Goal: Transaction & Acquisition: Purchase product/service

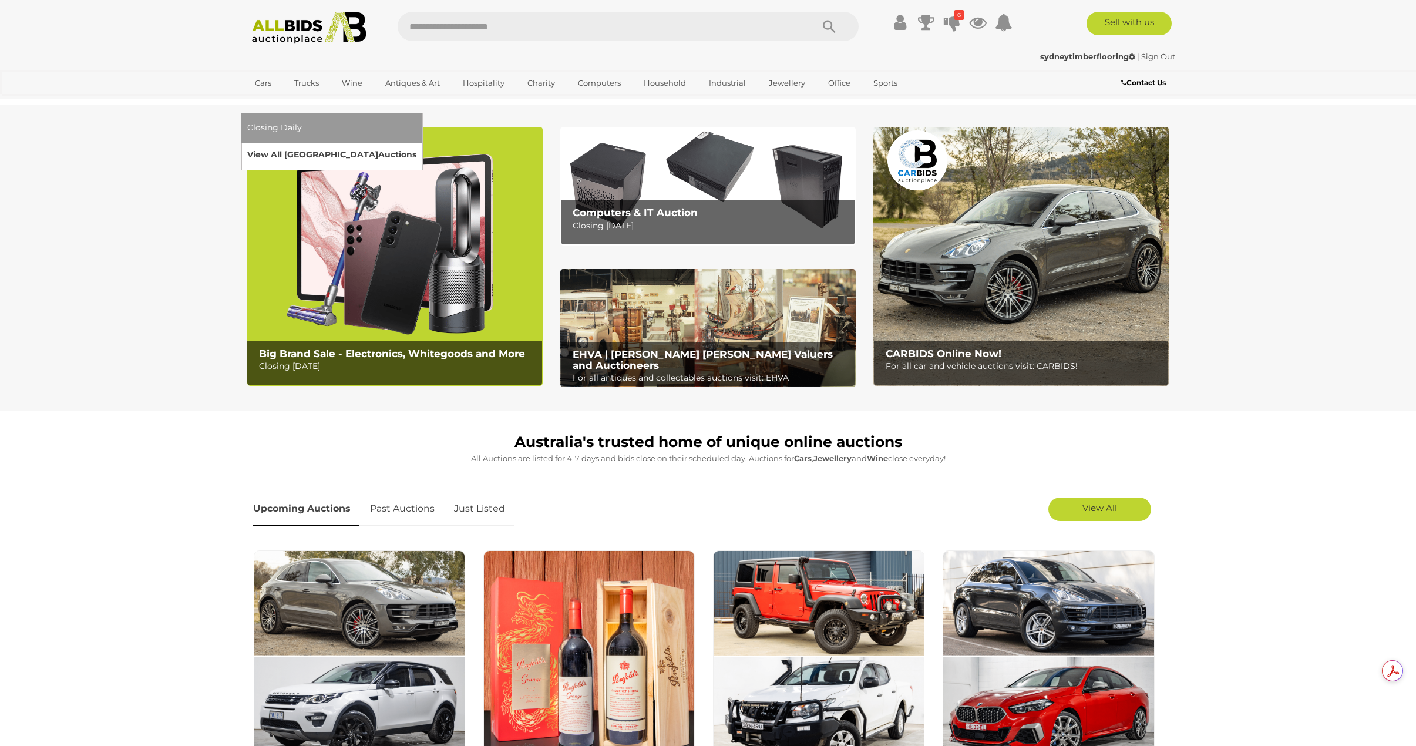
click at [416, 146] on link "View All Sydney Auctions" at bounding box center [331, 155] width 169 height 18
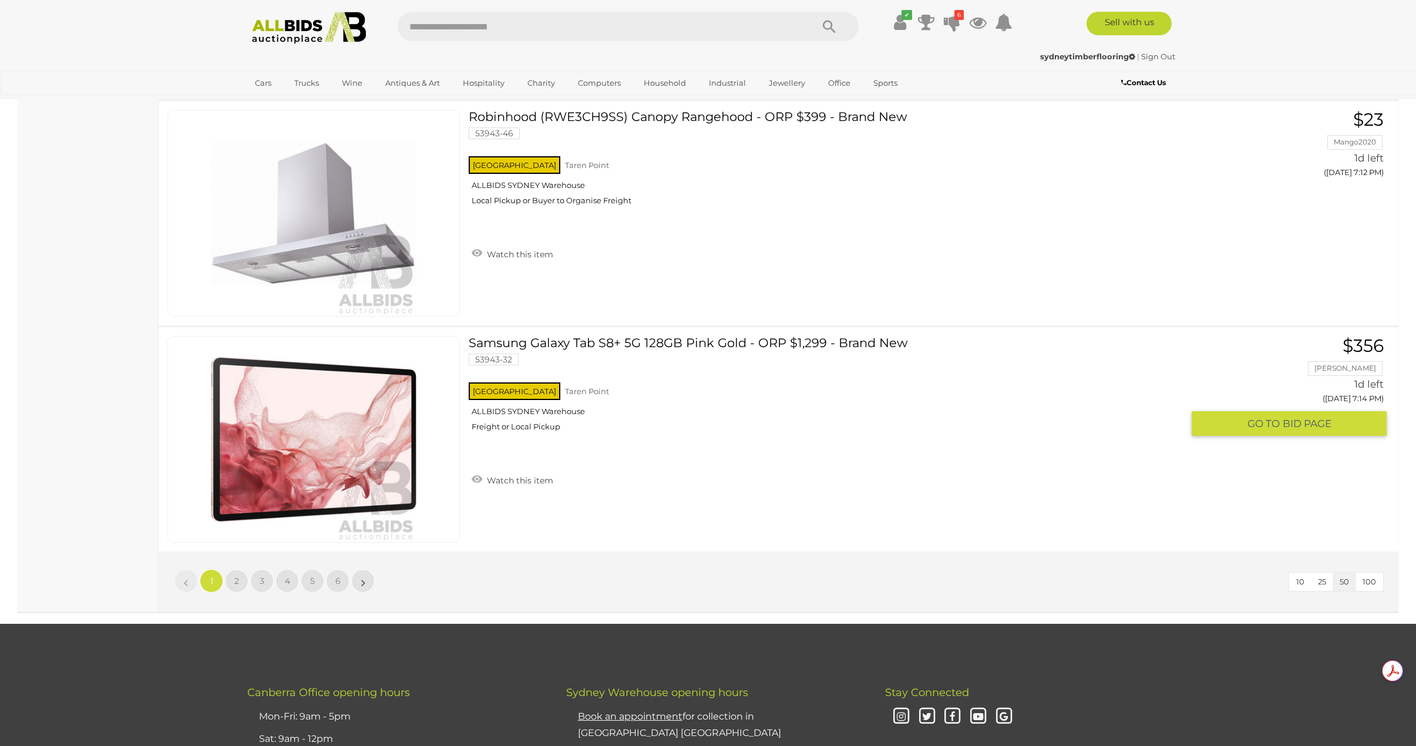
scroll to position [11038, 0]
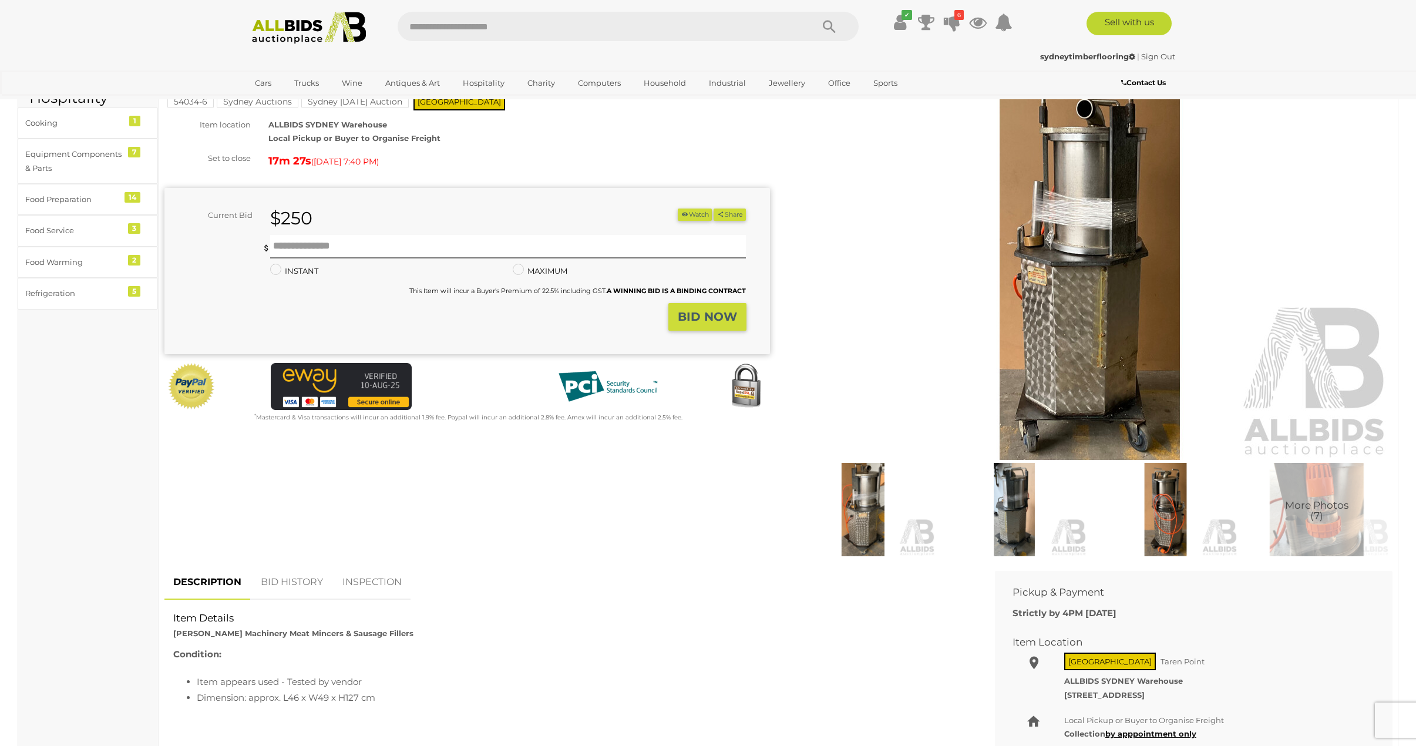
scroll to position [59, 0]
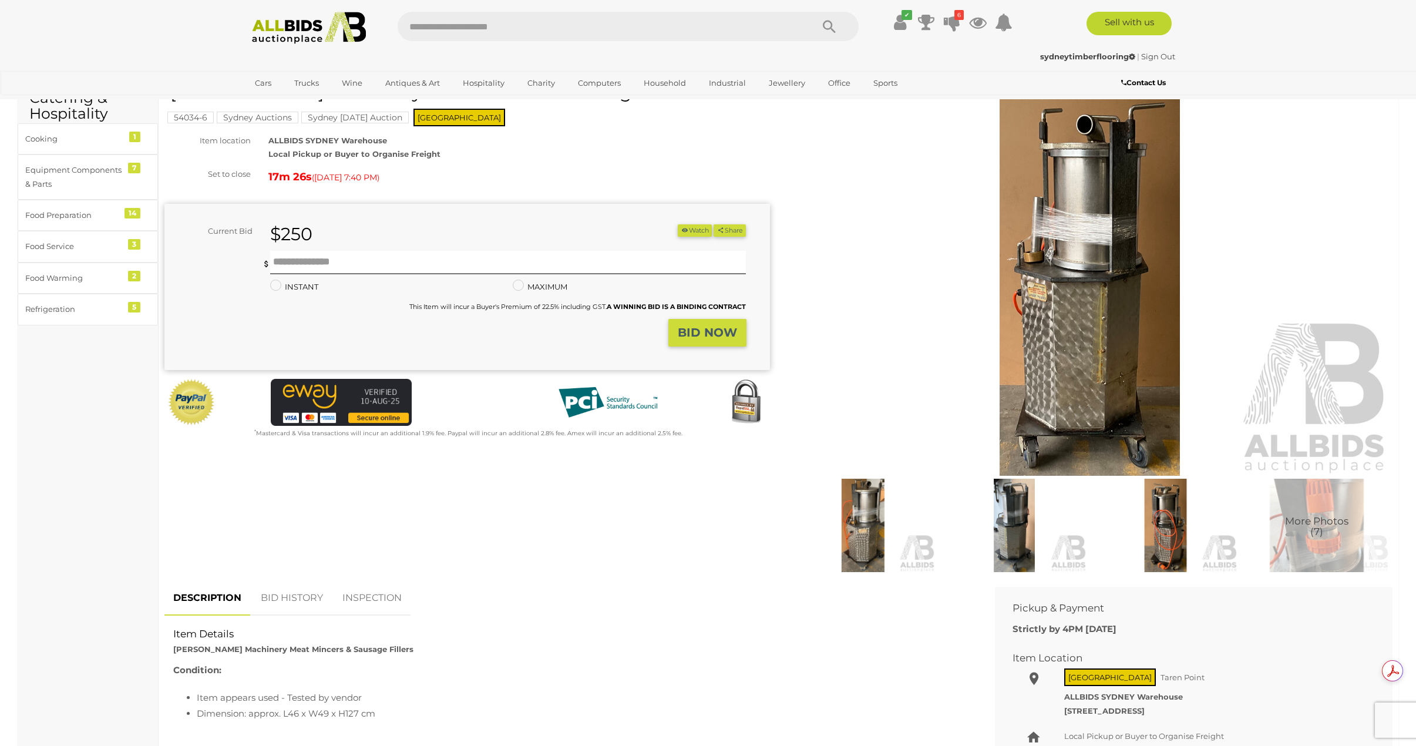
click at [1319, 547] on img at bounding box center [1317, 526] width 146 height 94
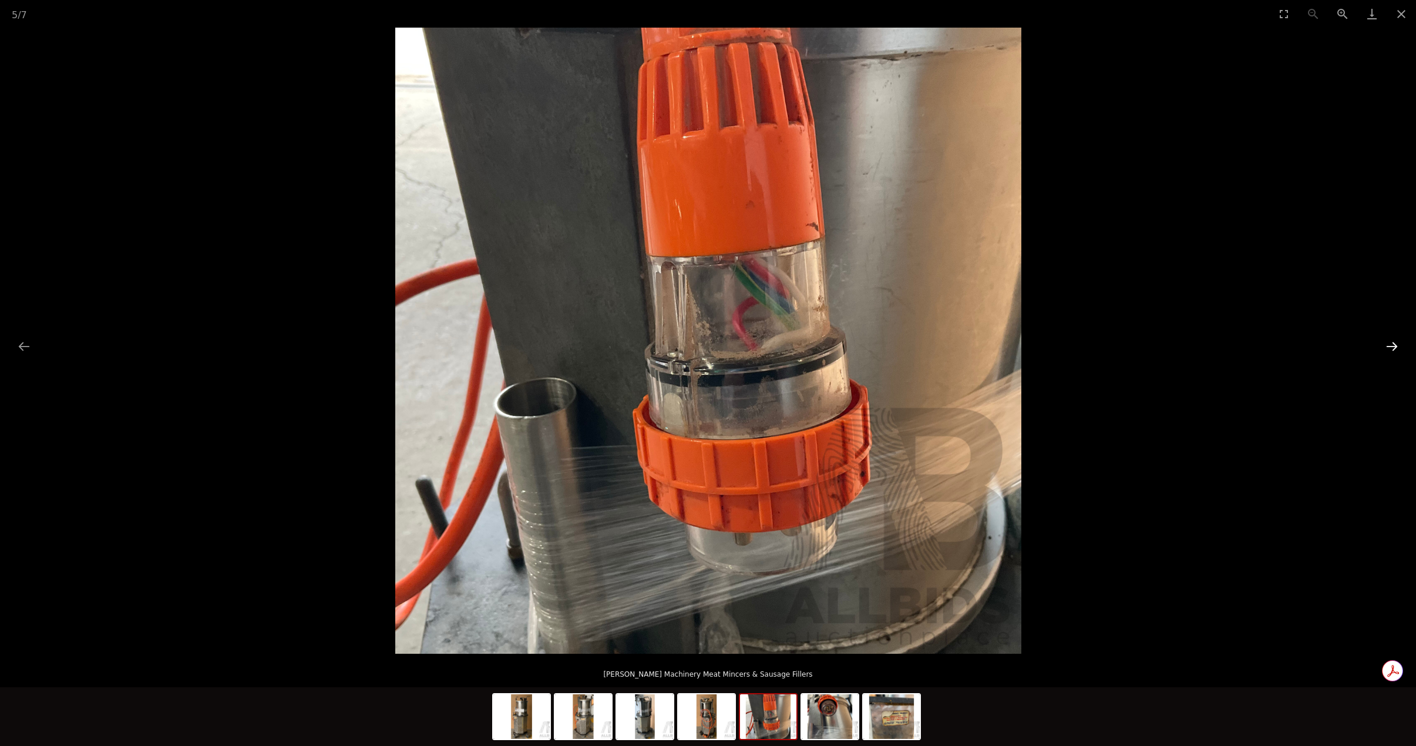
click at [1397, 342] on button "Next slide" at bounding box center [1391, 346] width 25 height 23
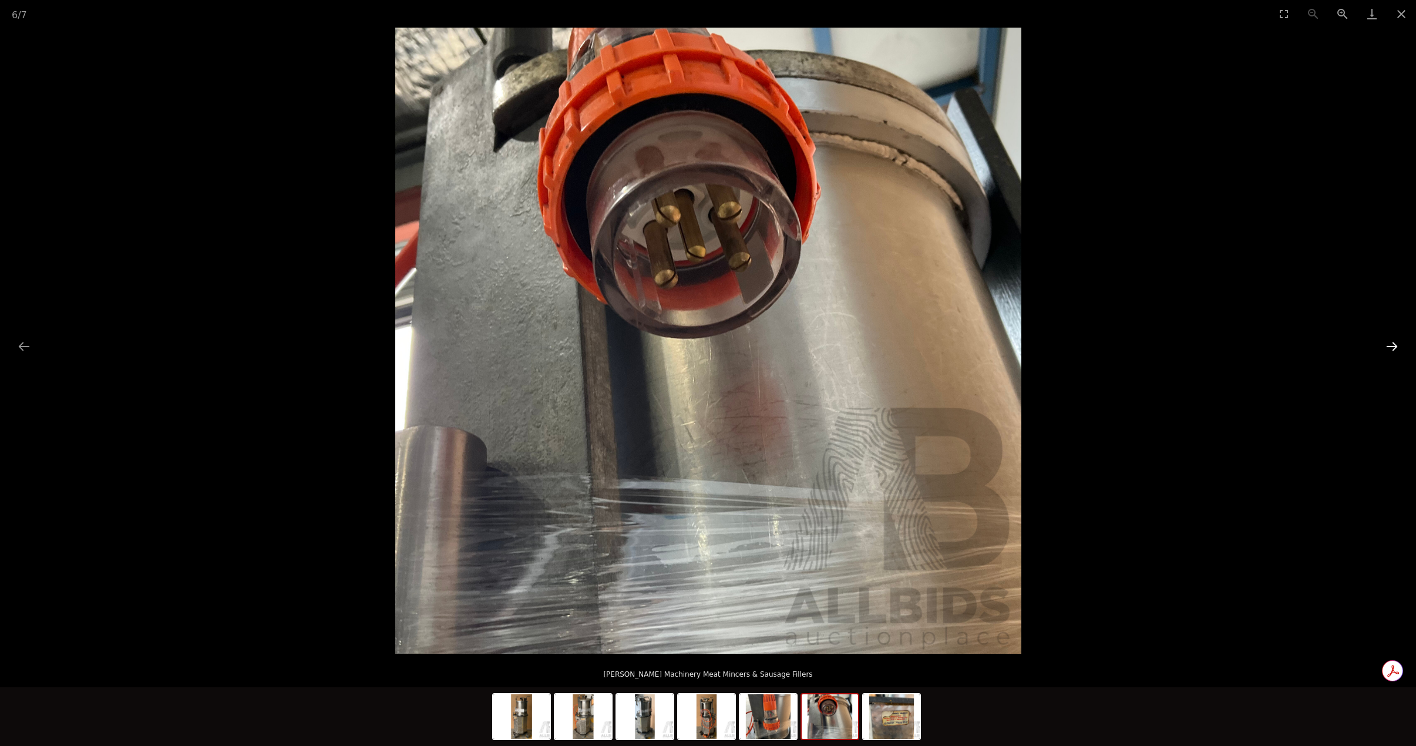
click at [1397, 342] on button "Next slide" at bounding box center [1391, 346] width 25 height 23
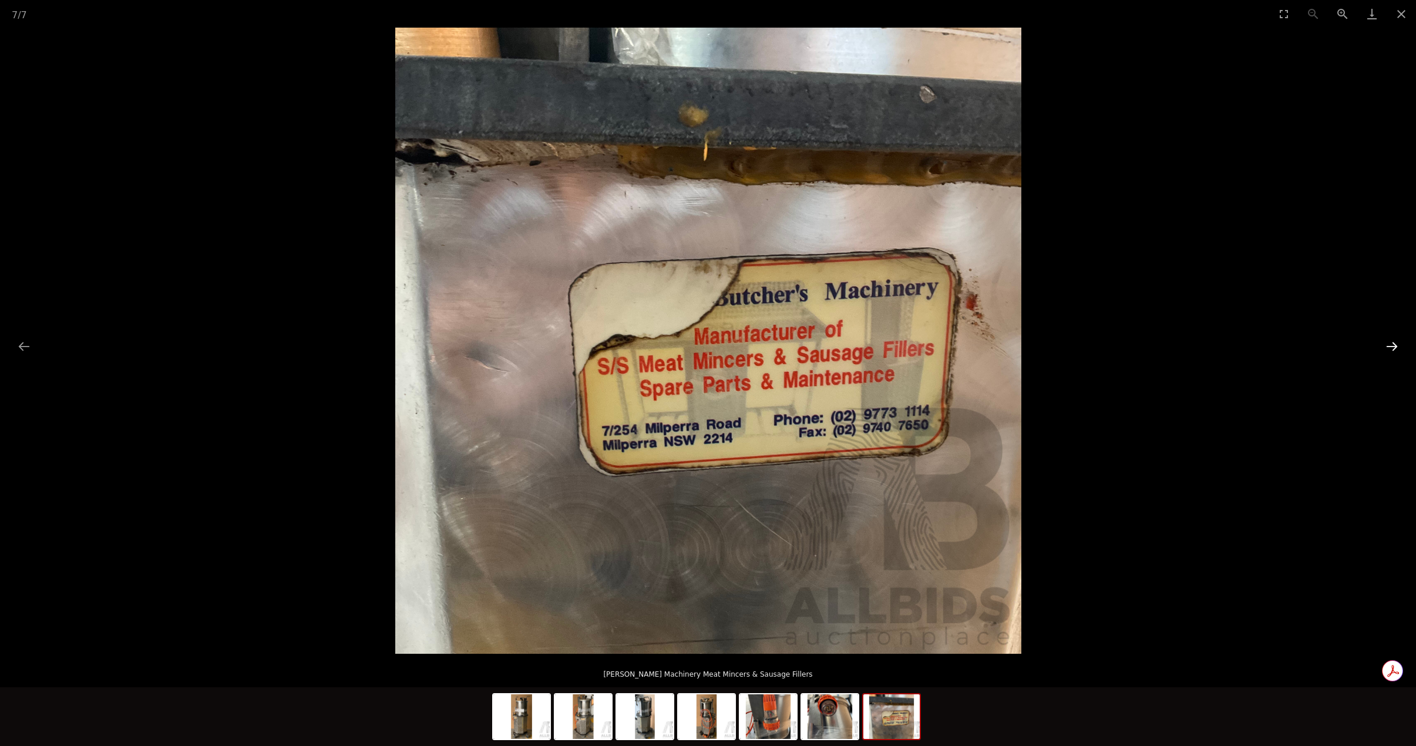
click at [1397, 342] on button "Next slide" at bounding box center [1391, 346] width 25 height 23
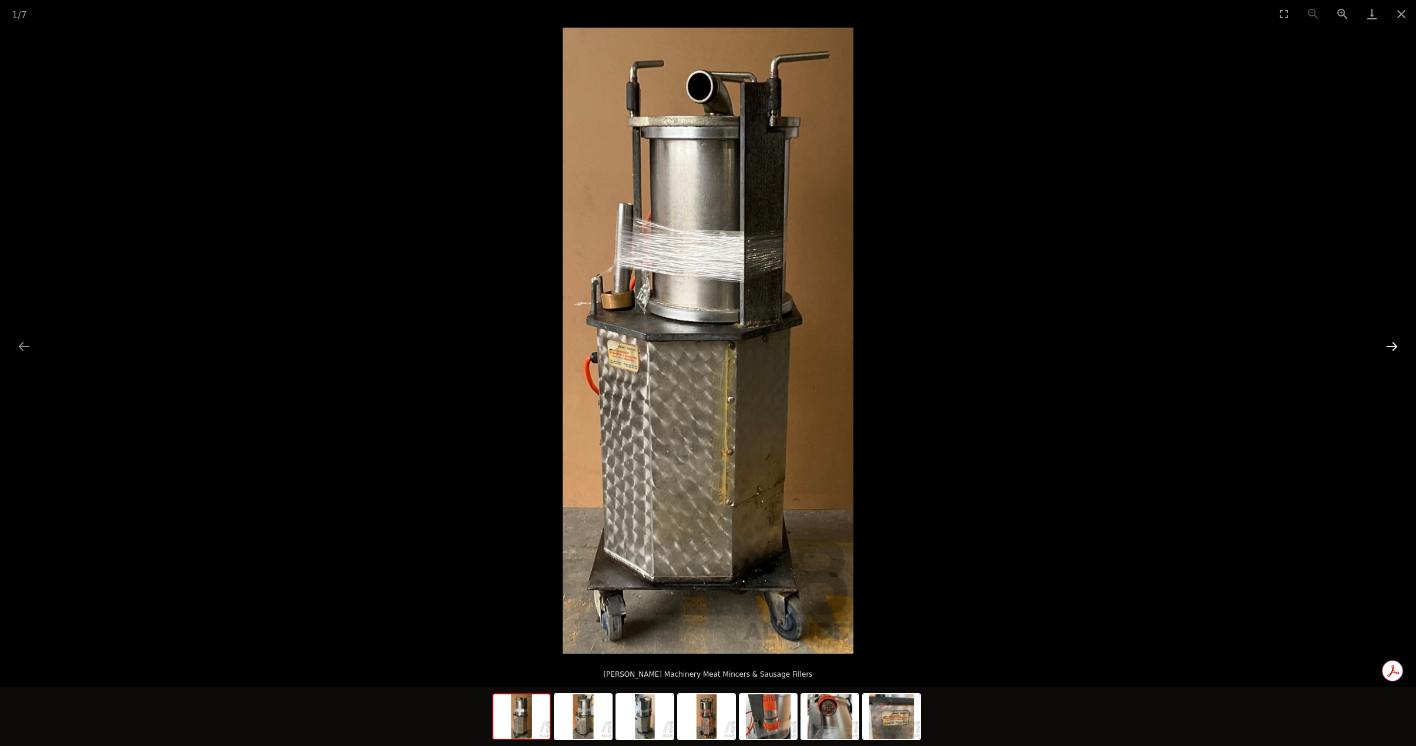
click at [1397, 342] on button "Next slide" at bounding box center [1391, 346] width 25 height 23
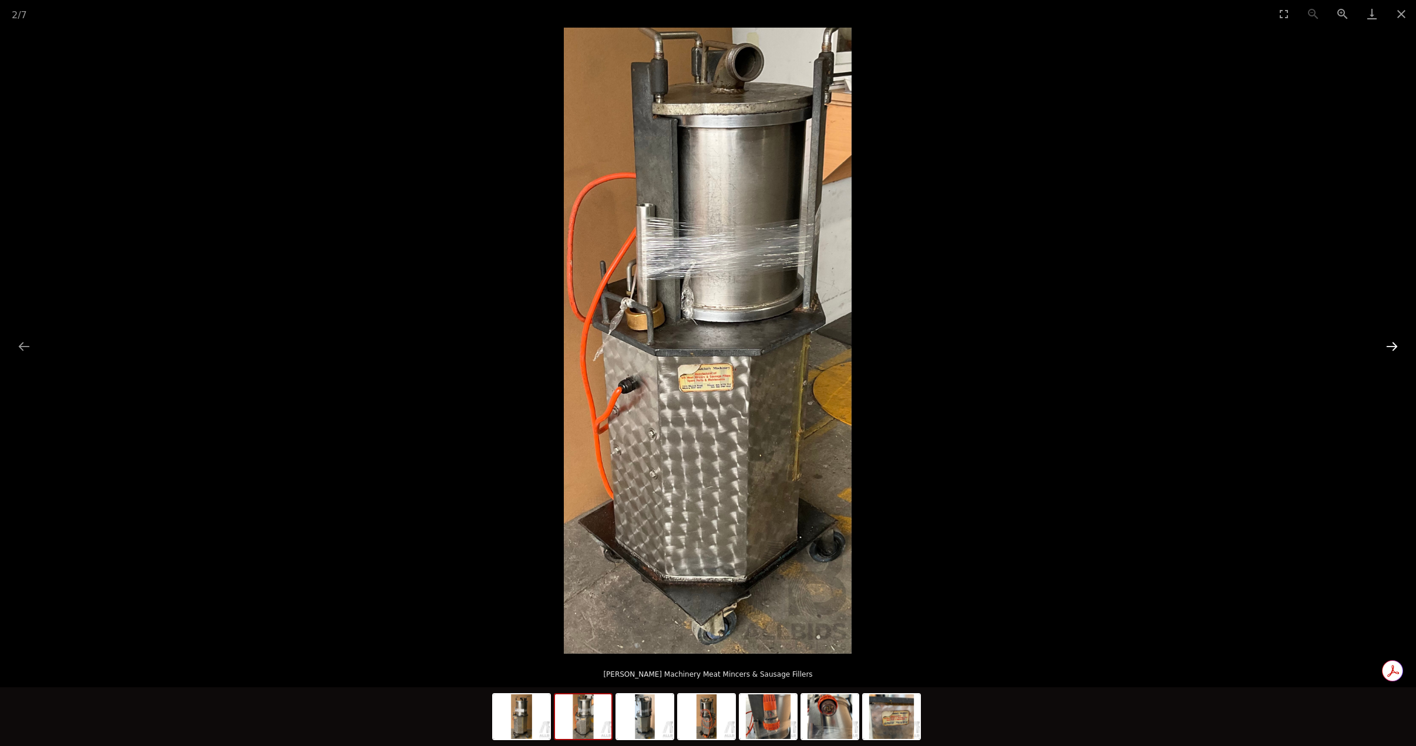
click at [1397, 342] on button "Next slide" at bounding box center [1391, 346] width 25 height 23
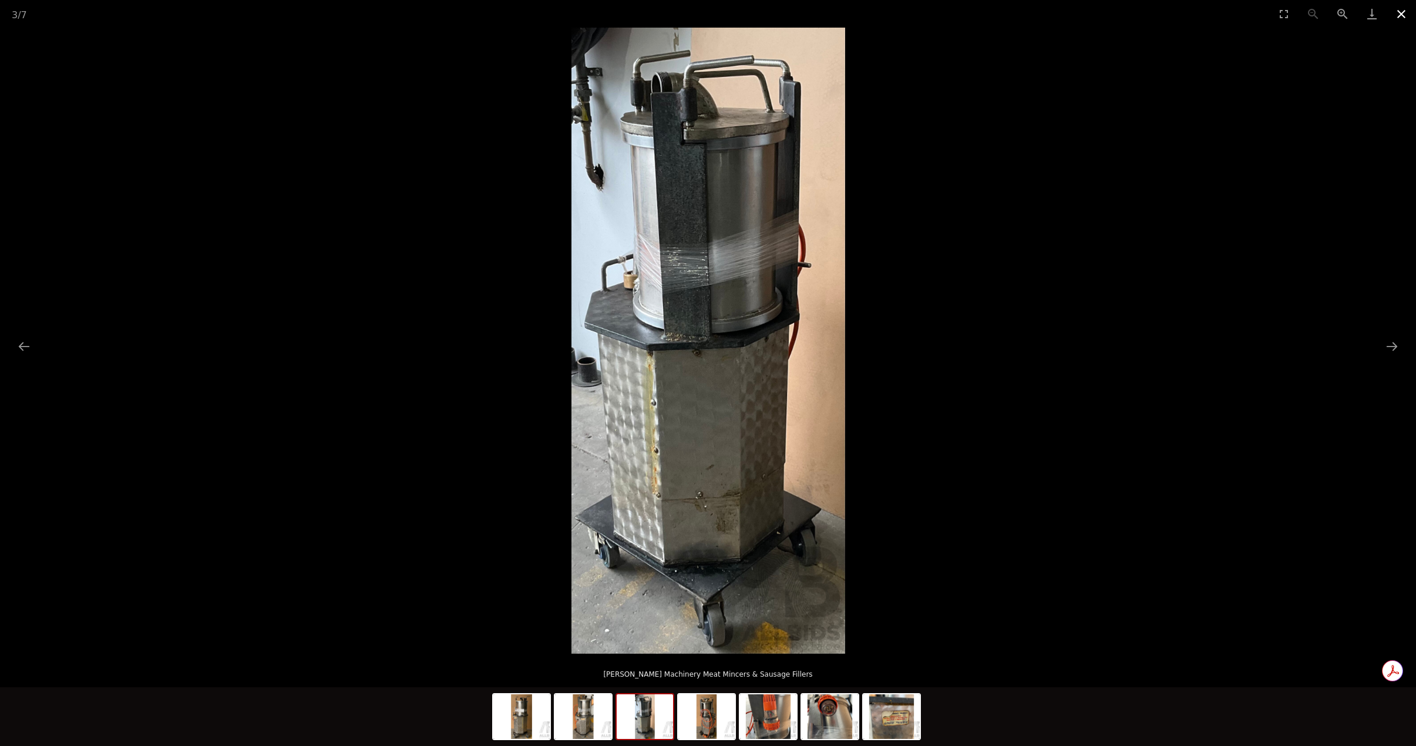
click at [1407, 15] on button "Close gallery" at bounding box center [1400, 14] width 29 height 28
